Goal: Task Accomplishment & Management: Use online tool/utility

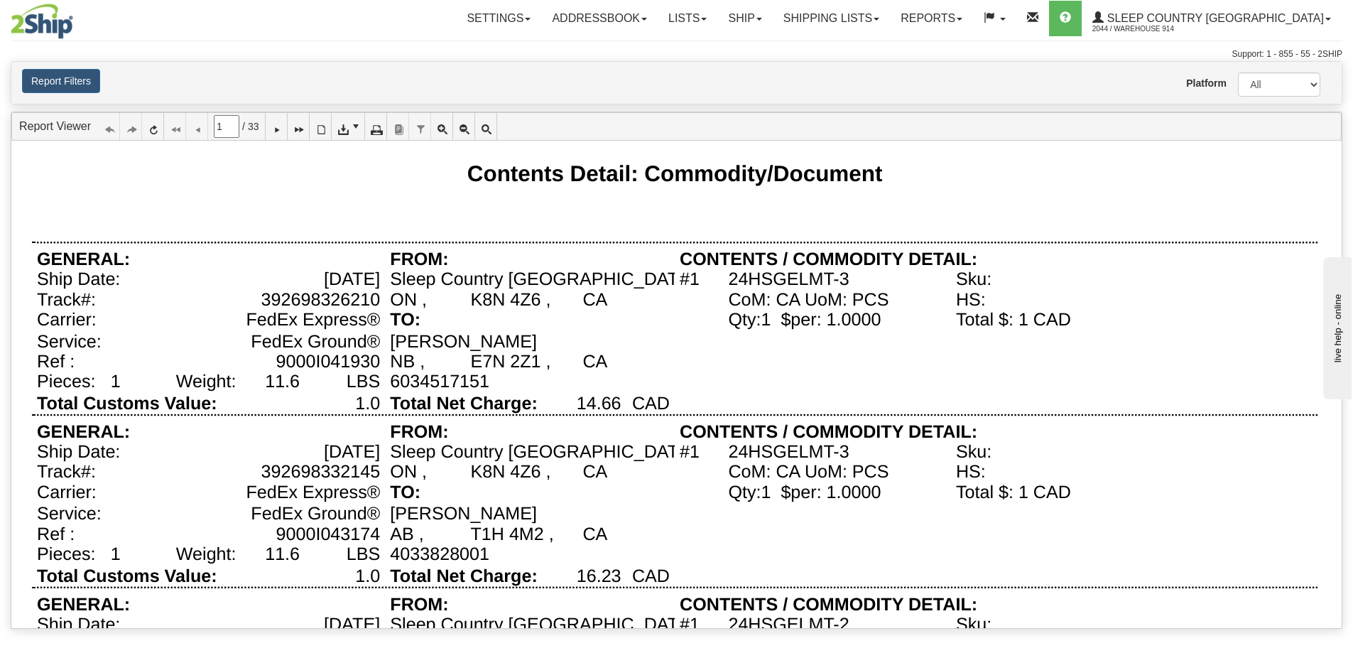
click at [537, 351] on div "E7N 2Z1 ," at bounding box center [510, 361] width 80 height 20
click at [35, 23] on img at bounding box center [42, 22] width 62 height 36
click at [256, 199] on div "Contents Detail: Commodity/Document" at bounding box center [674, 193] width 1285 height 64
click at [973, 23] on link "Reports" at bounding box center [931, 19] width 83 height 36
click at [970, 48] on link "Standard" at bounding box center [907, 49] width 130 height 18
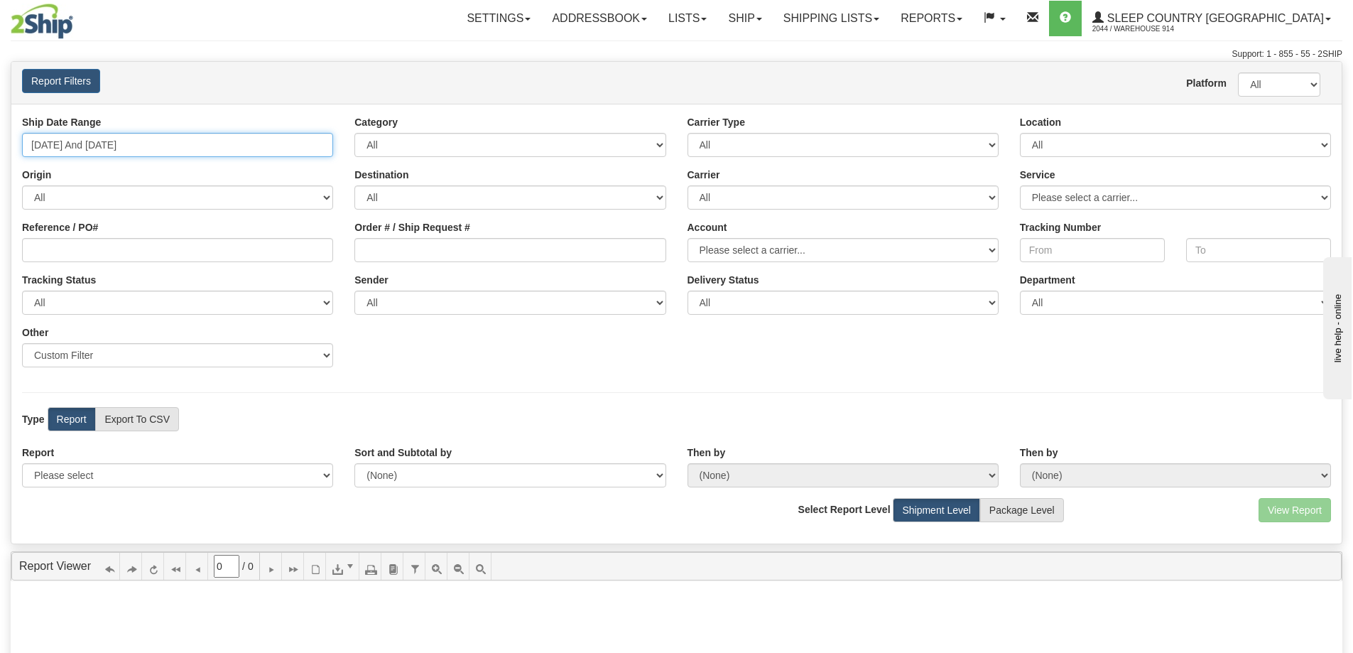
click at [216, 152] on input "08/28/2025 And 09/03/2025" at bounding box center [177, 145] width 311 height 24
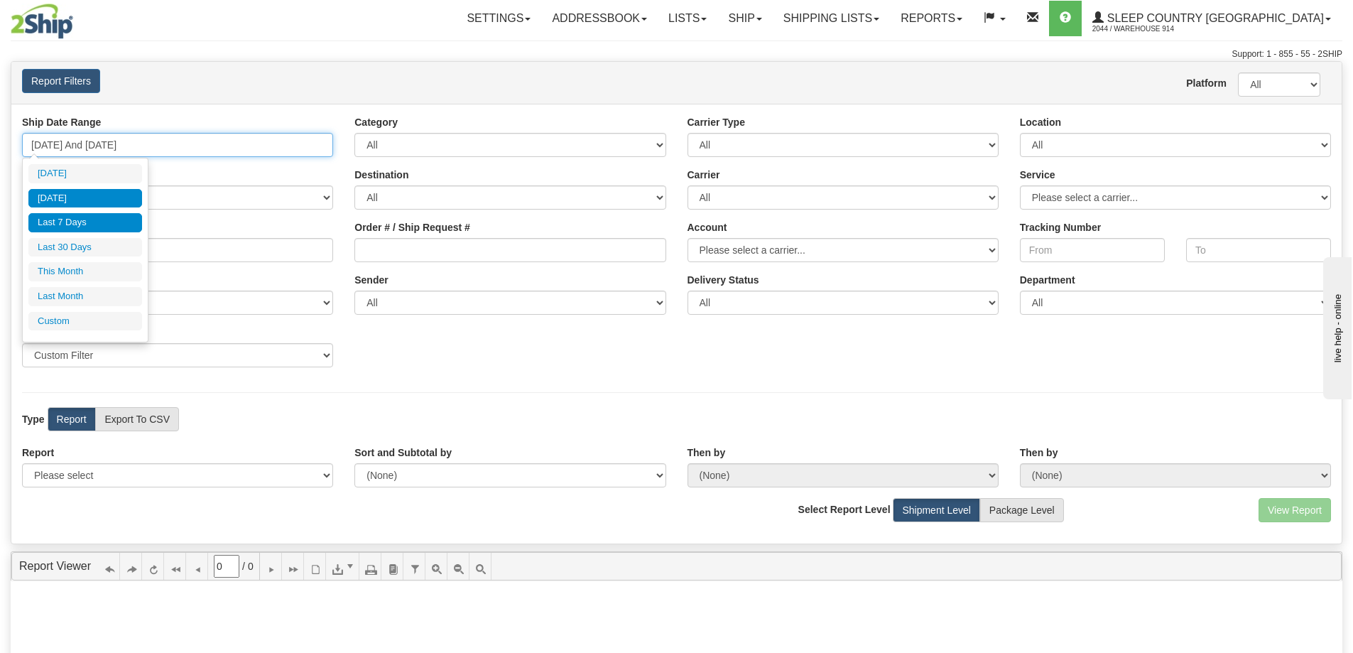
type input "09/02/2025"
type input "08/28/2025"
type input "09/03/2025"
type input "09/02/2025"
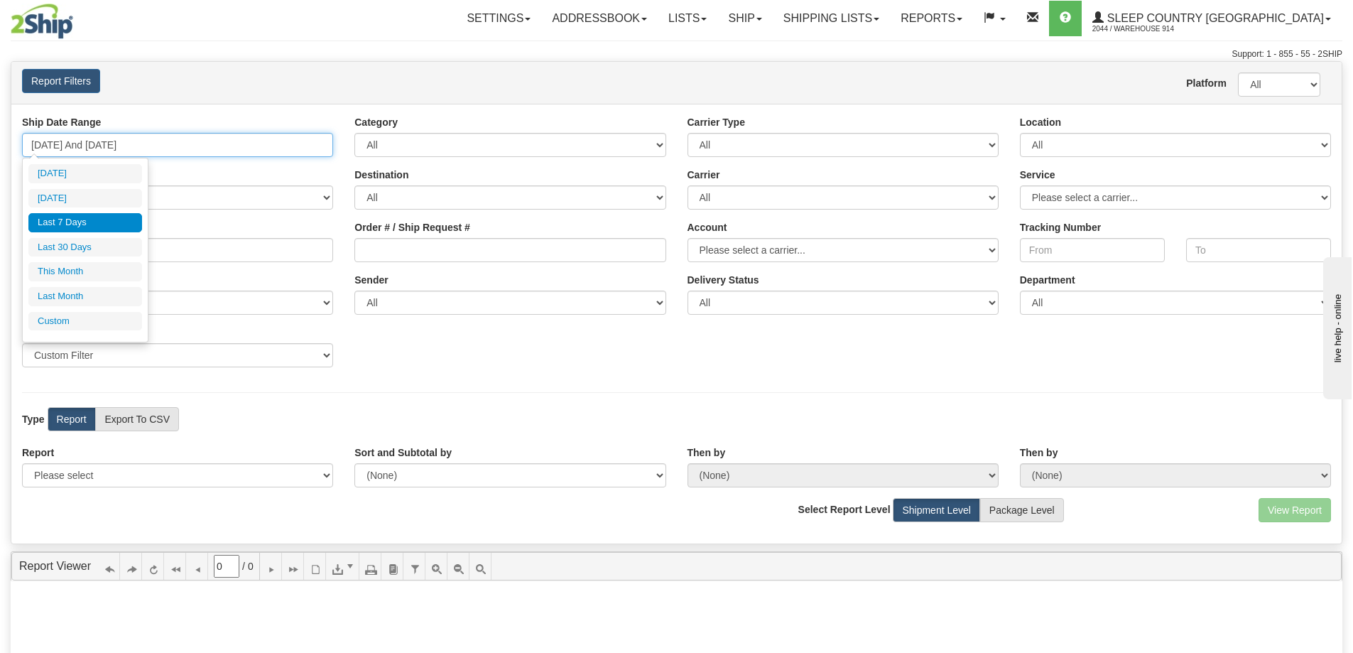
type input "09/02/2025"
type input "08/28/2025"
type input "09/03/2025"
type input "08/01/2025"
type input "[DATE]"
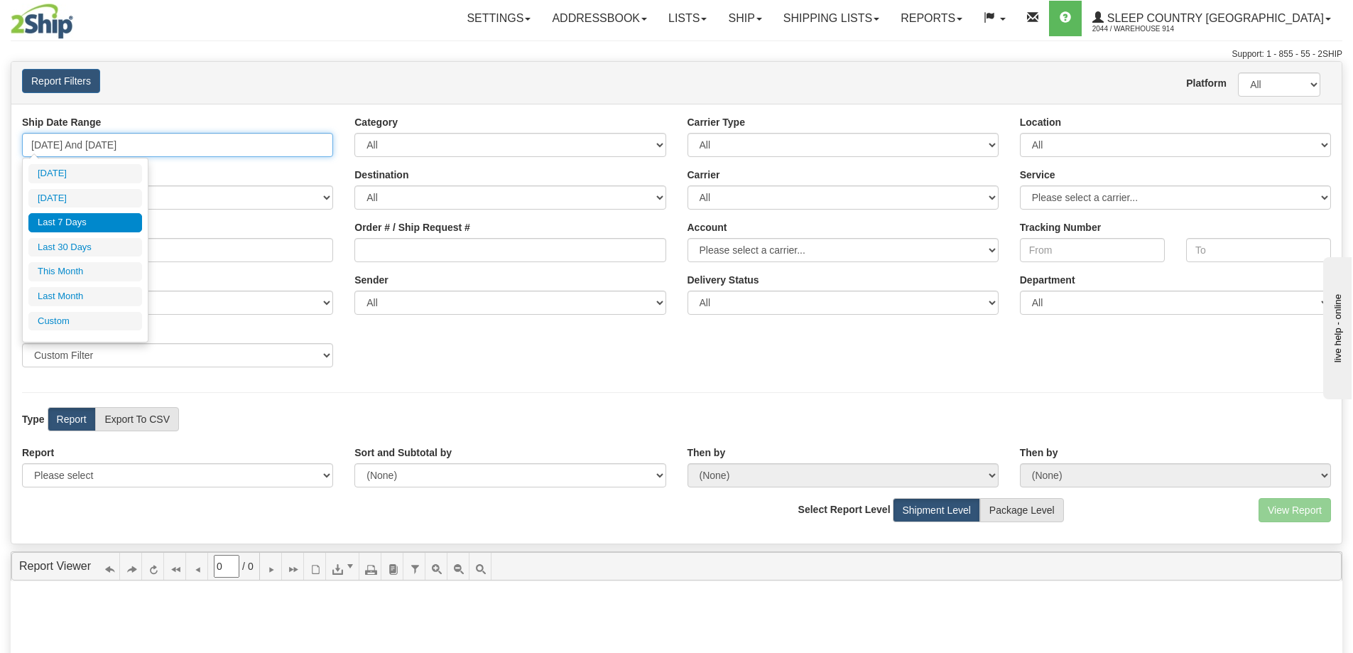
type input "08/28/2025"
type input "09/03/2025"
click at [66, 321] on li "Custom" at bounding box center [85, 321] width 114 height 19
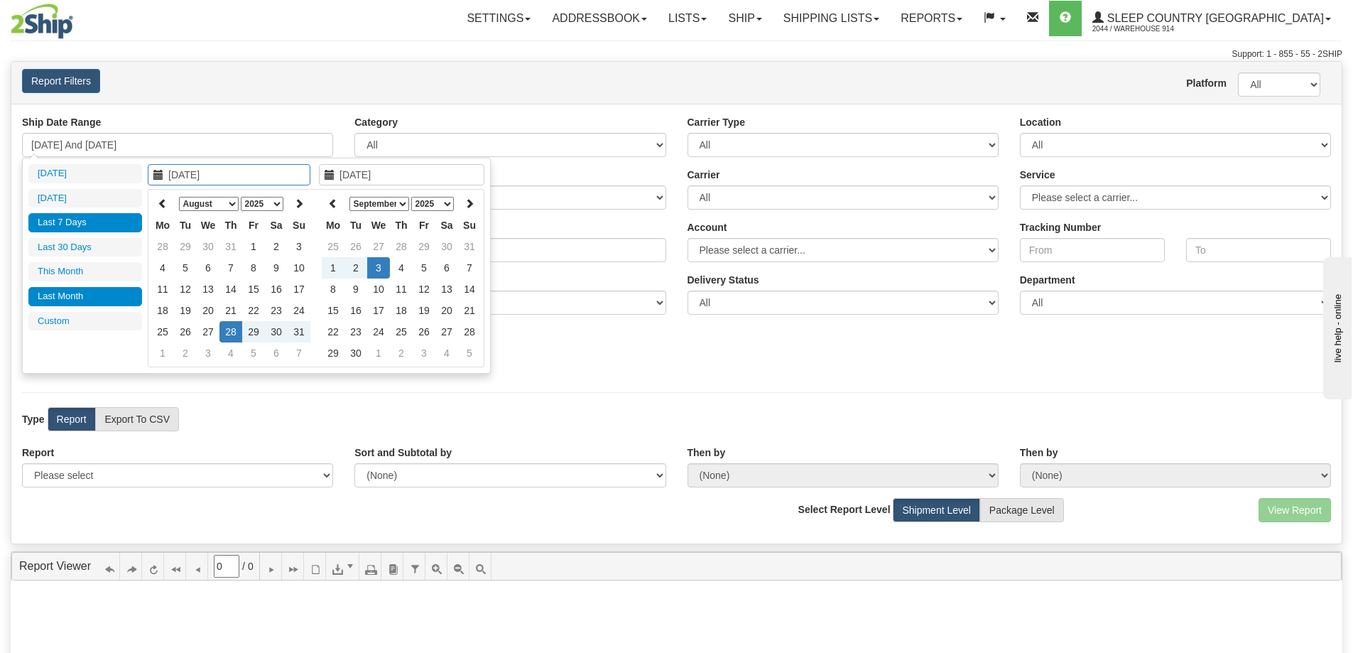
type input "08/01/2025"
type input "[DATE]"
type input "08/28/2025"
type input "09/03/2025"
type input "09/01/2025"
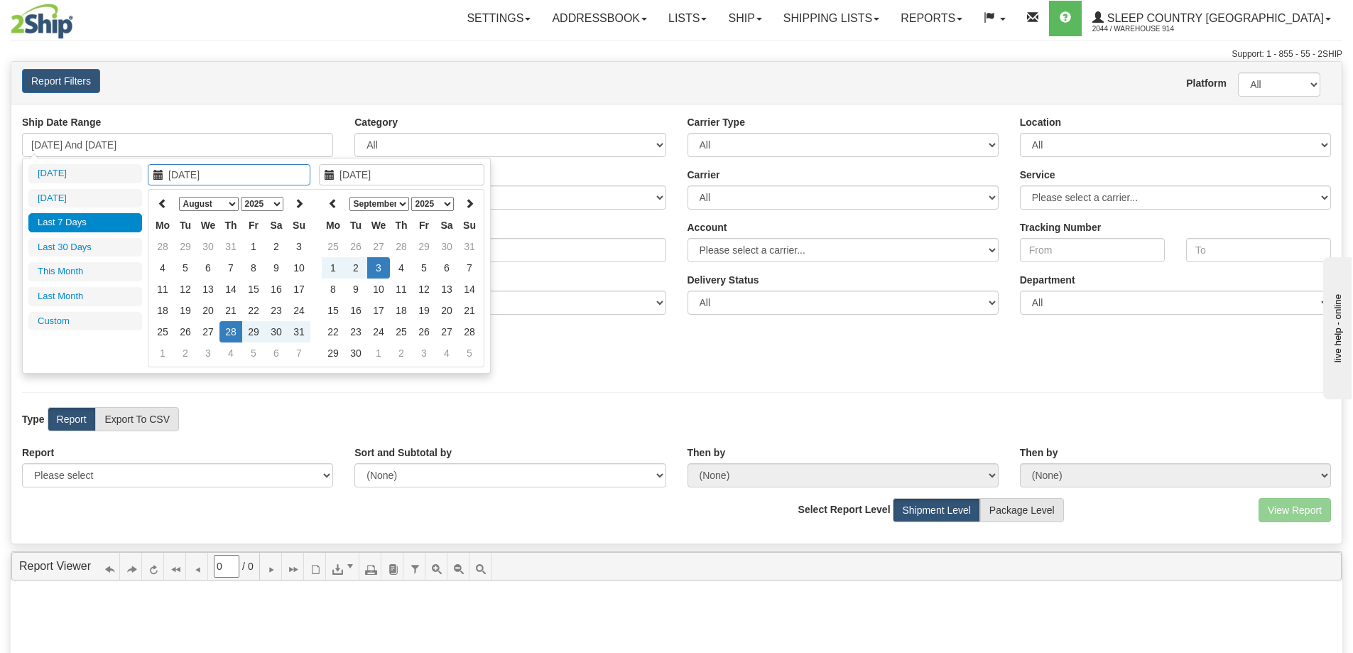
type input "09/30/2025"
type input "08/28/2025"
type input "09/03/2025"
type input "08/24/2025"
click at [301, 310] on td "24" at bounding box center [299, 310] width 23 height 21
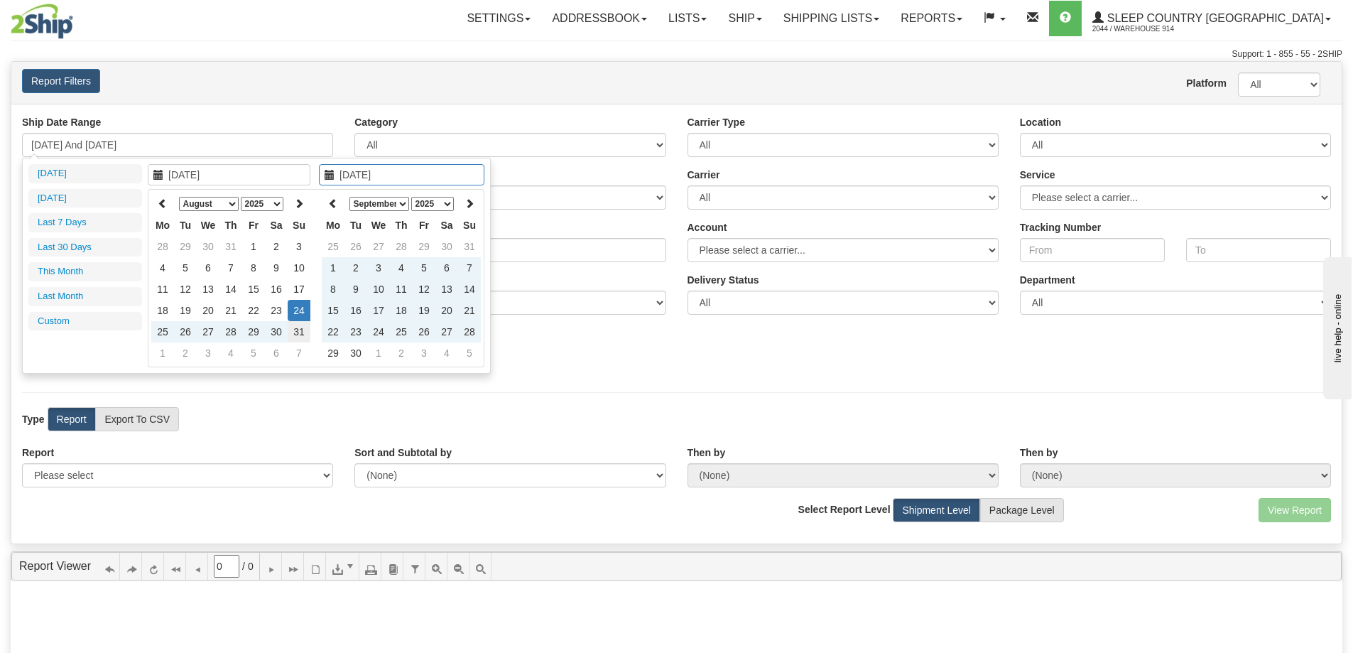
type input "[DATE]"
click at [301, 332] on td "31" at bounding box center [299, 331] width 23 height 21
type input "08/24/2025 And 08/31/2025"
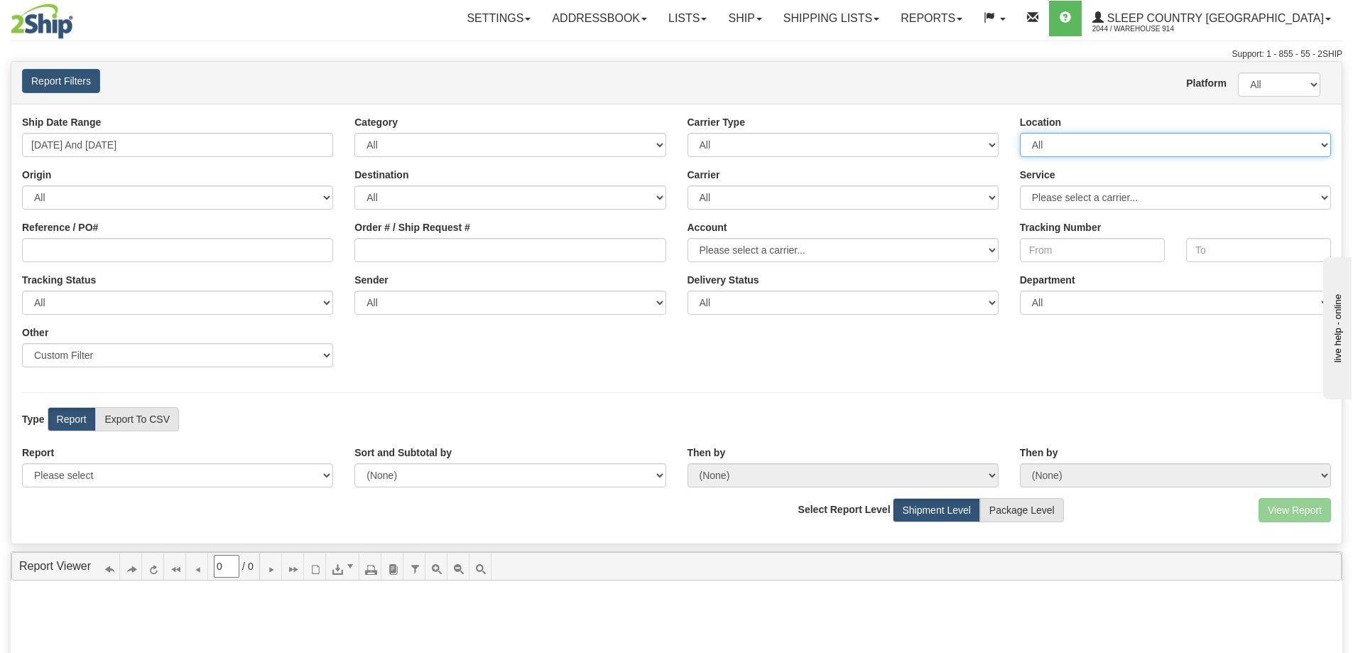
click at [1133, 147] on select "All 9009 914 BEDDN CASPC END SLE ZINUC" at bounding box center [1175, 145] width 311 height 24
select select "7603"
click at [1020, 133] on select "All 9009 914 BEDDN CASPC END SLE ZINUC" at bounding box center [1175, 145] width 311 height 24
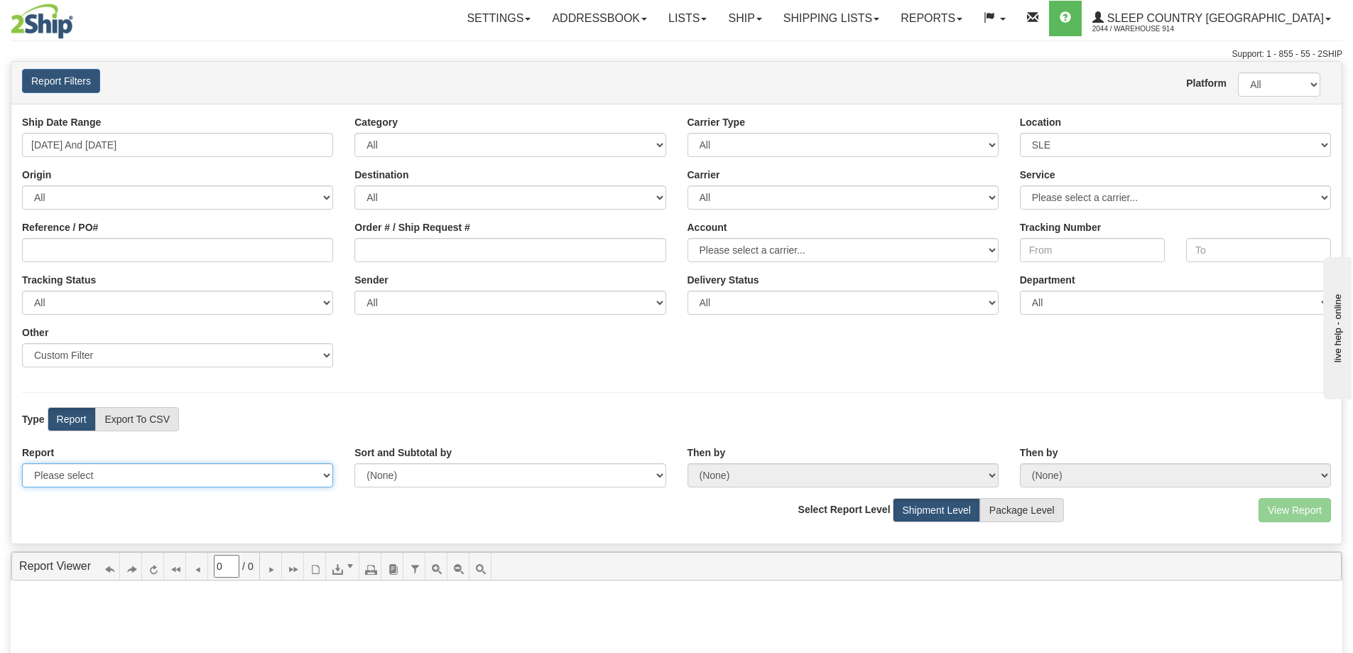
click at [139, 484] on select "Please select 1 Line Shipment Report Address Detail Basic Shipment Overview Can…" at bounding box center [177, 475] width 311 height 24
select select "Users\Contents Detail.trdx"
click at [22, 463] on select "Please select 1 Line Shipment Report Address Detail Basic Shipment Overview Can…" at bounding box center [177, 475] width 311 height 24
click at [1294, 503] on button "View Report" at bounding box center [1294, 510] width 72 height 24
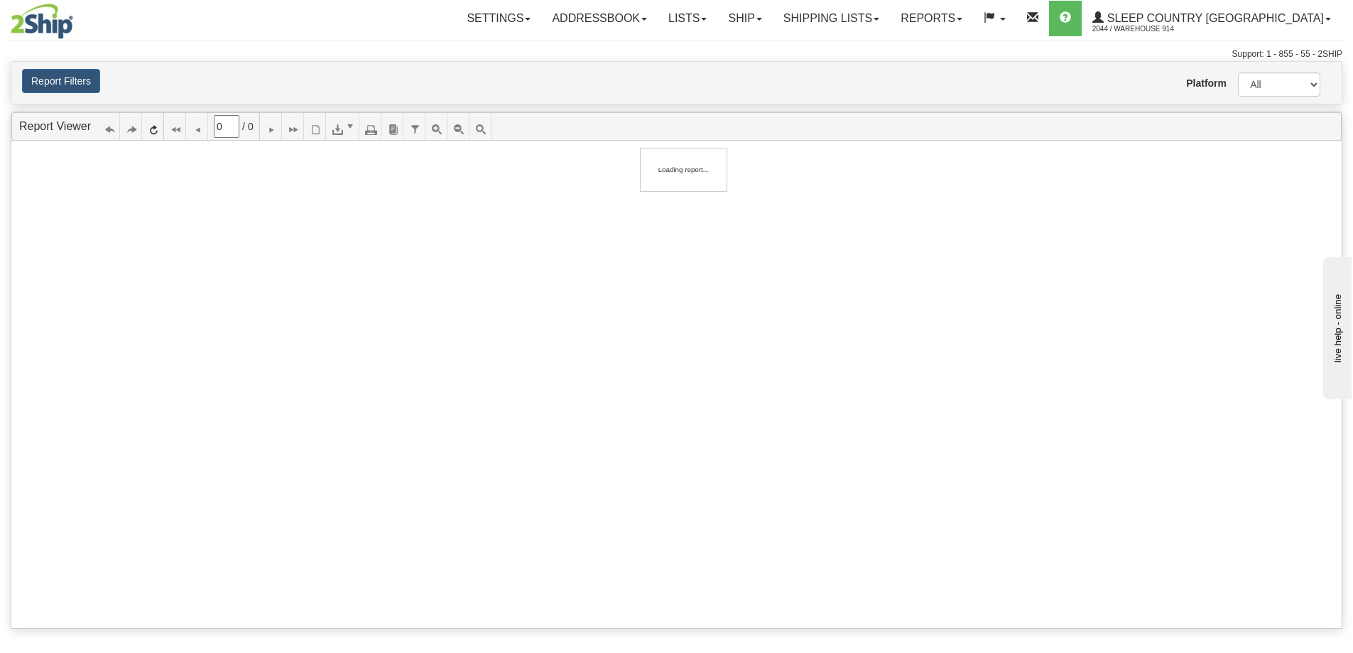
type input "1"
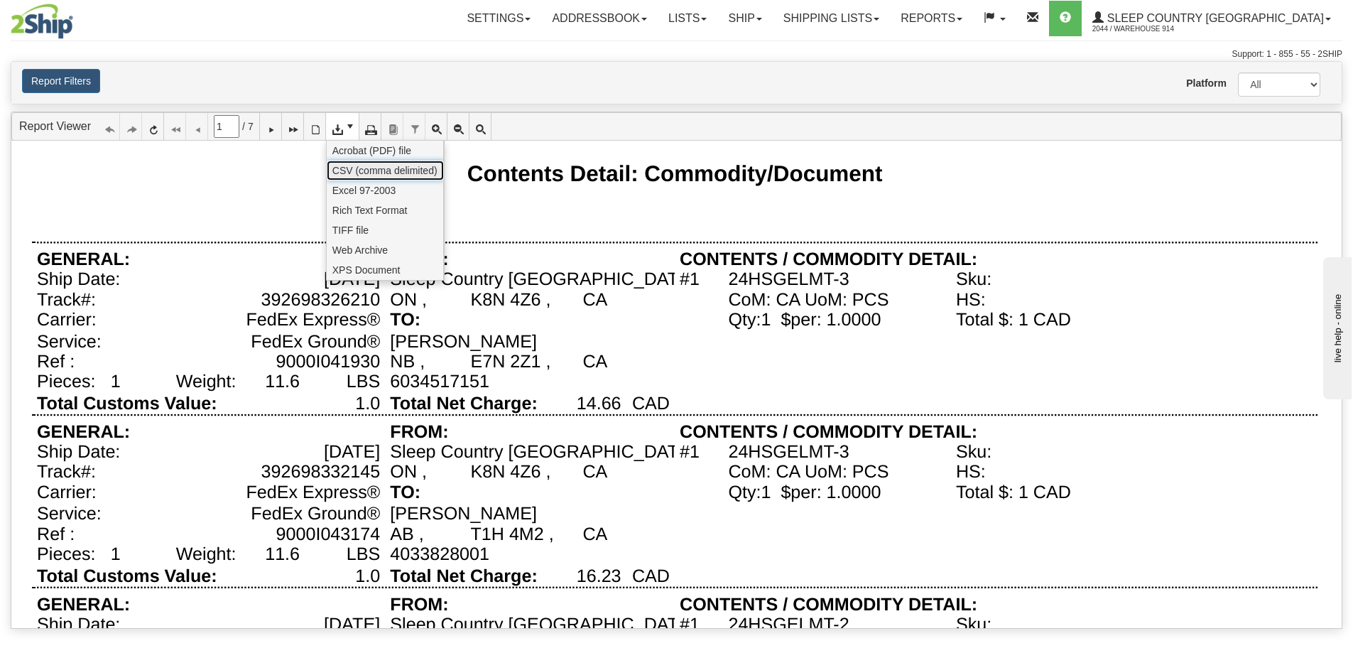
click at [353, 168] on span "CSV (comma delimited)" at bounding box center [384, 170] width 105 height 14
